Goal: Information Seeking & Learning: Learn about a topic

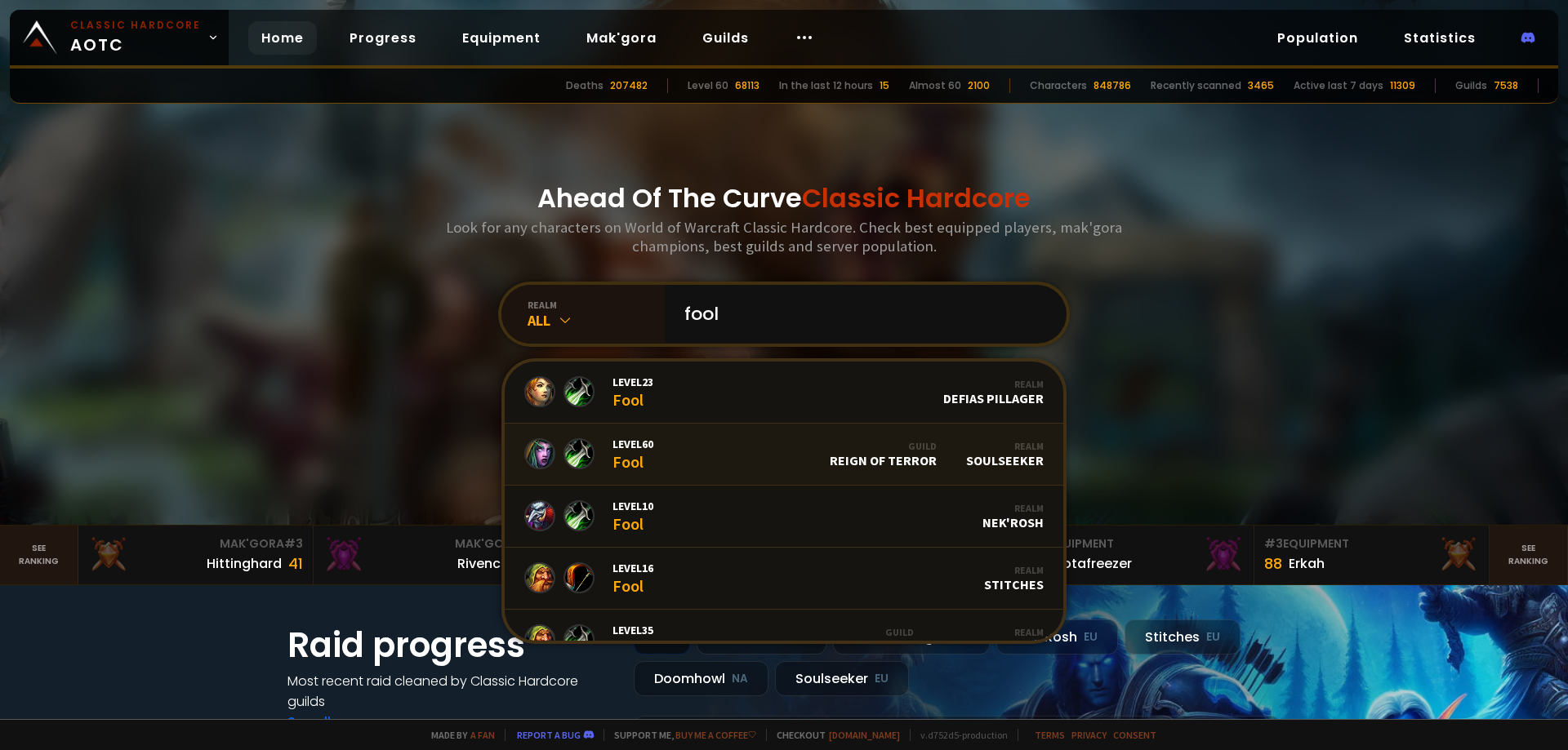
type input "fool"
click at [737, 460] on link "Level 60 Fool Guild Reign of Terror Realm Soulseeker" at bounding box center [784, 455] width 558 height 62
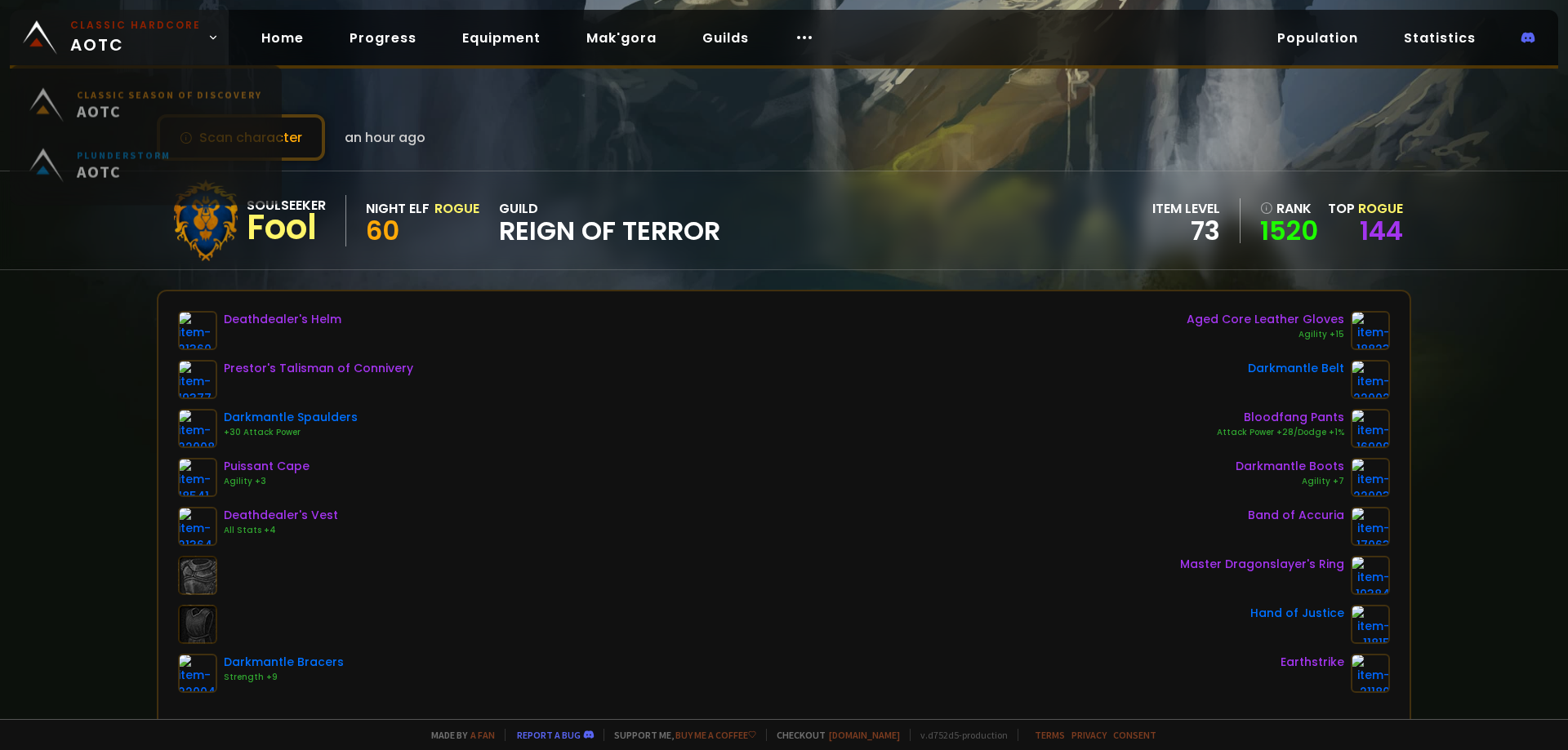
click at [87, 37] on span "Classic Hardcore AOTC" at bounding box center [136, 37] width 131 height 39
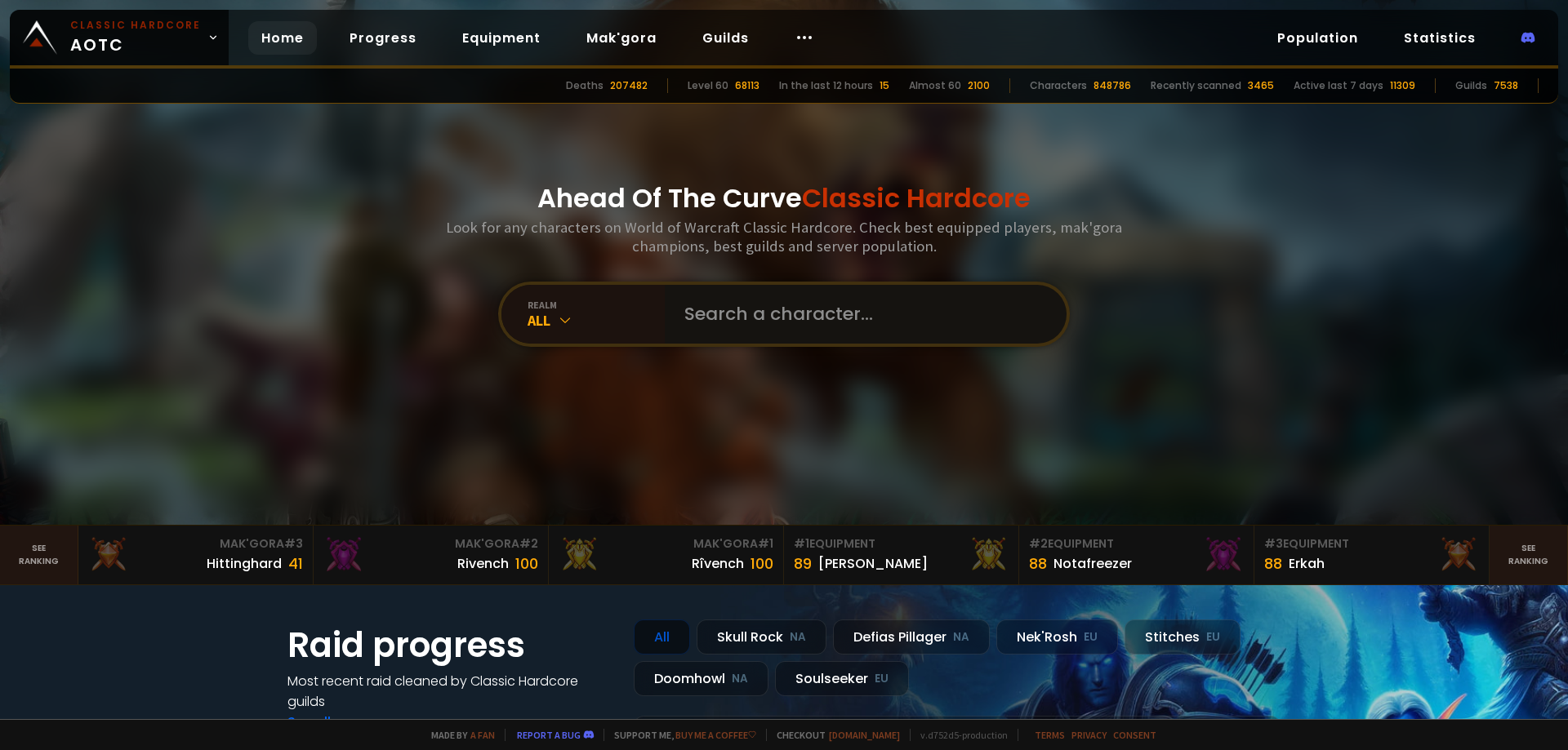
click at [763, 307] on input "text" at bounding box center [861, 314] width 373 height 59
type input "miach"
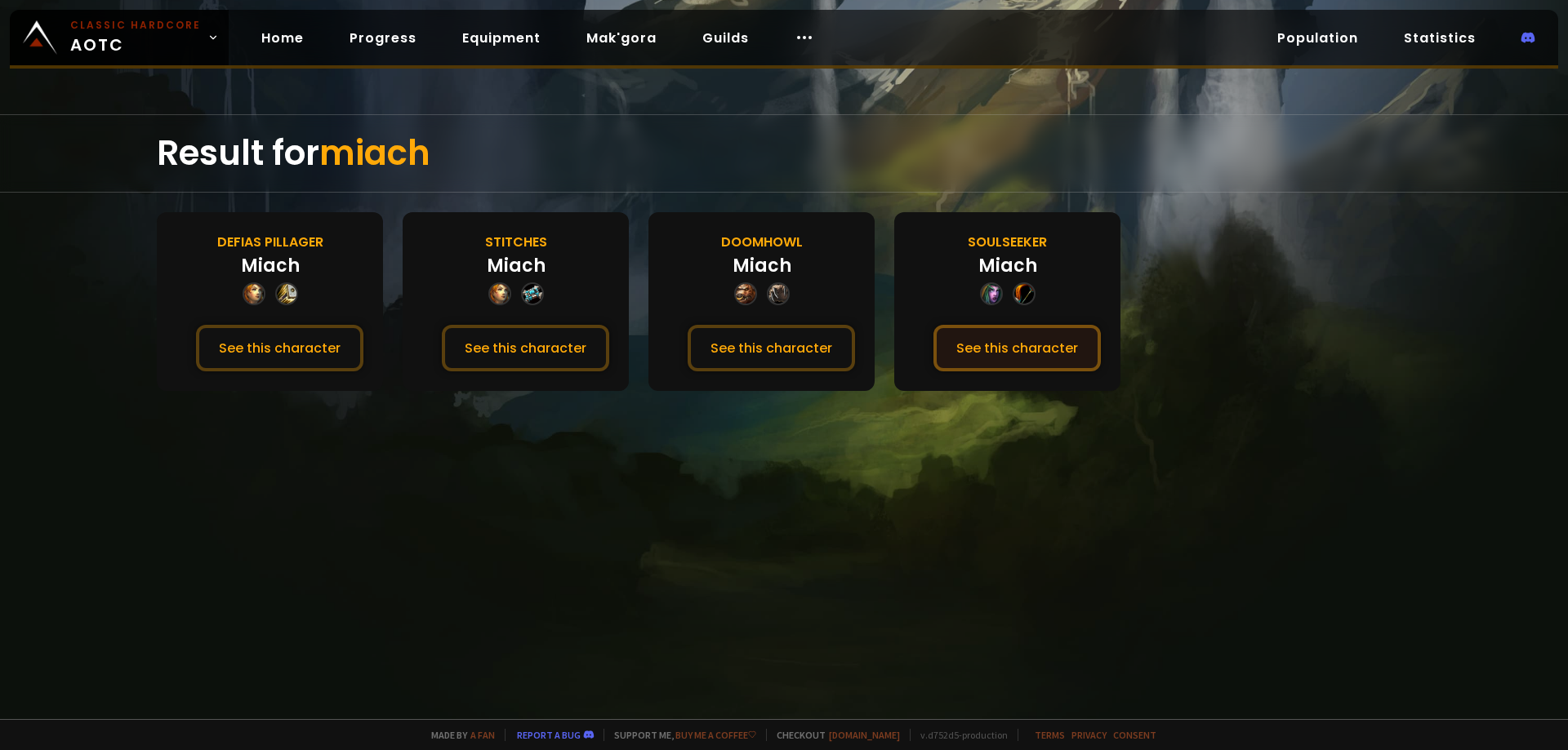
click at [1019, 348] on button "See this character" at bounding box center [1017, 348] width 167 height 47
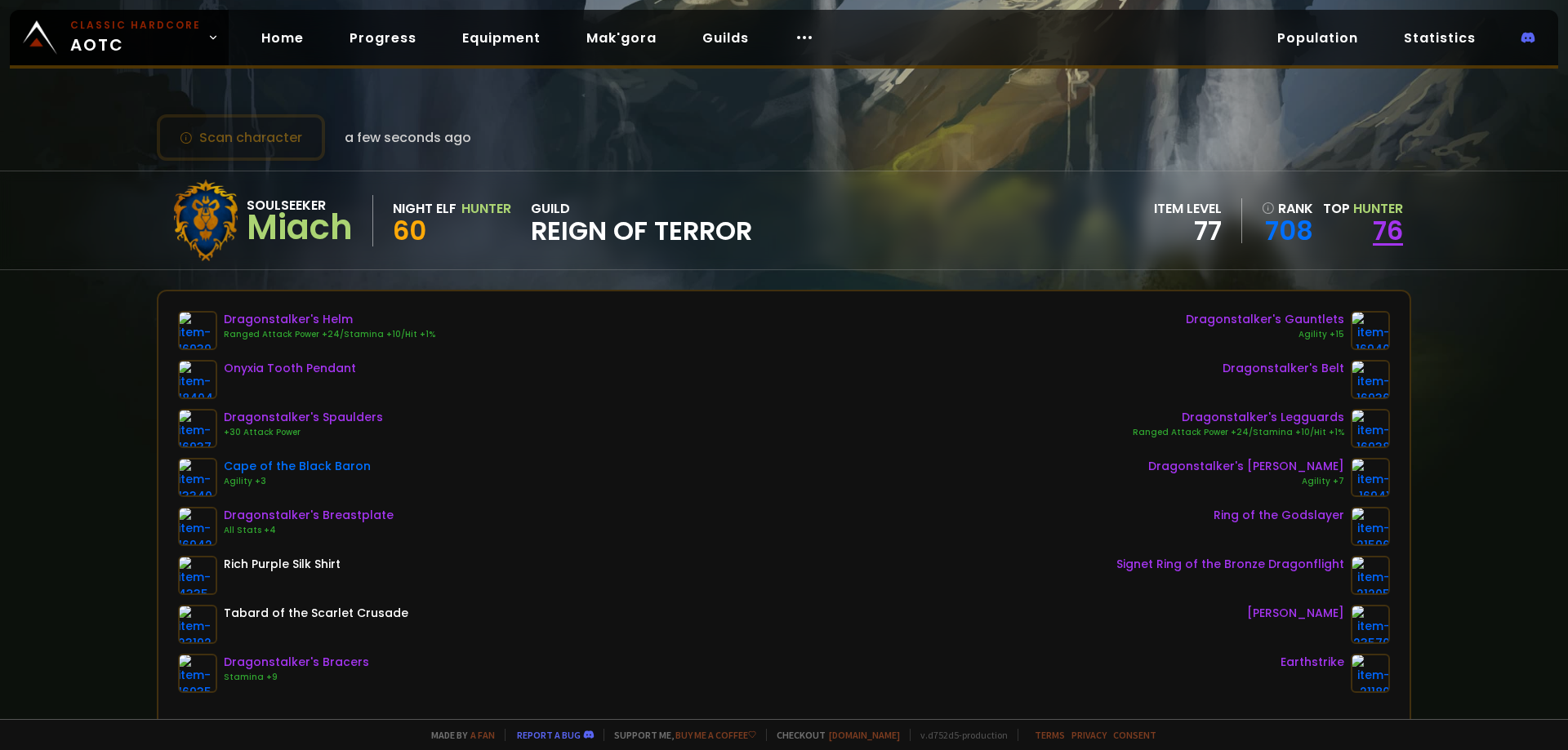
click at [1382, 224] on link "76" at bounding box center [1388, 231] width 30 height 37
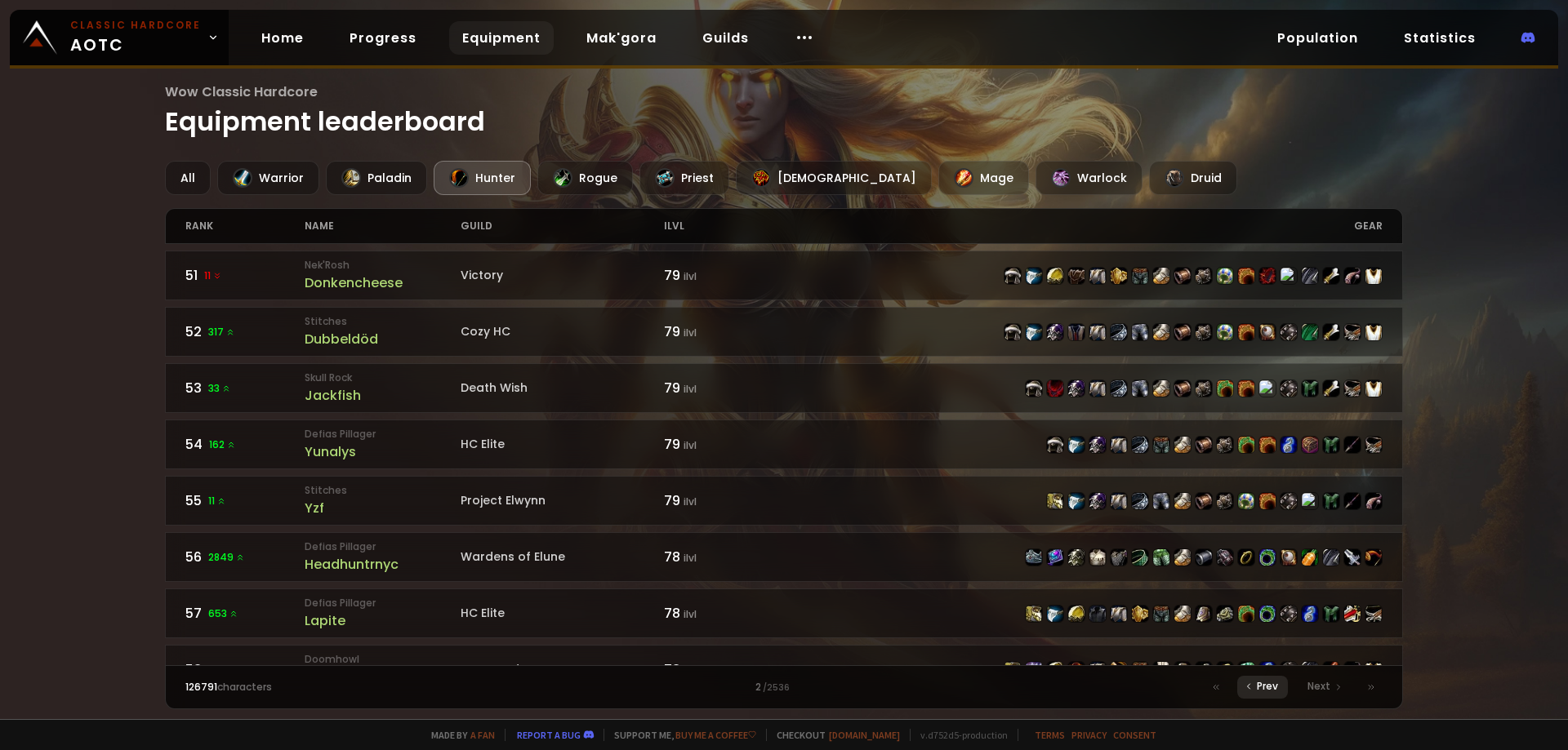
click at [1262, 680] on span "Prev" at bounding box center [1267, 687] width 21 height 15
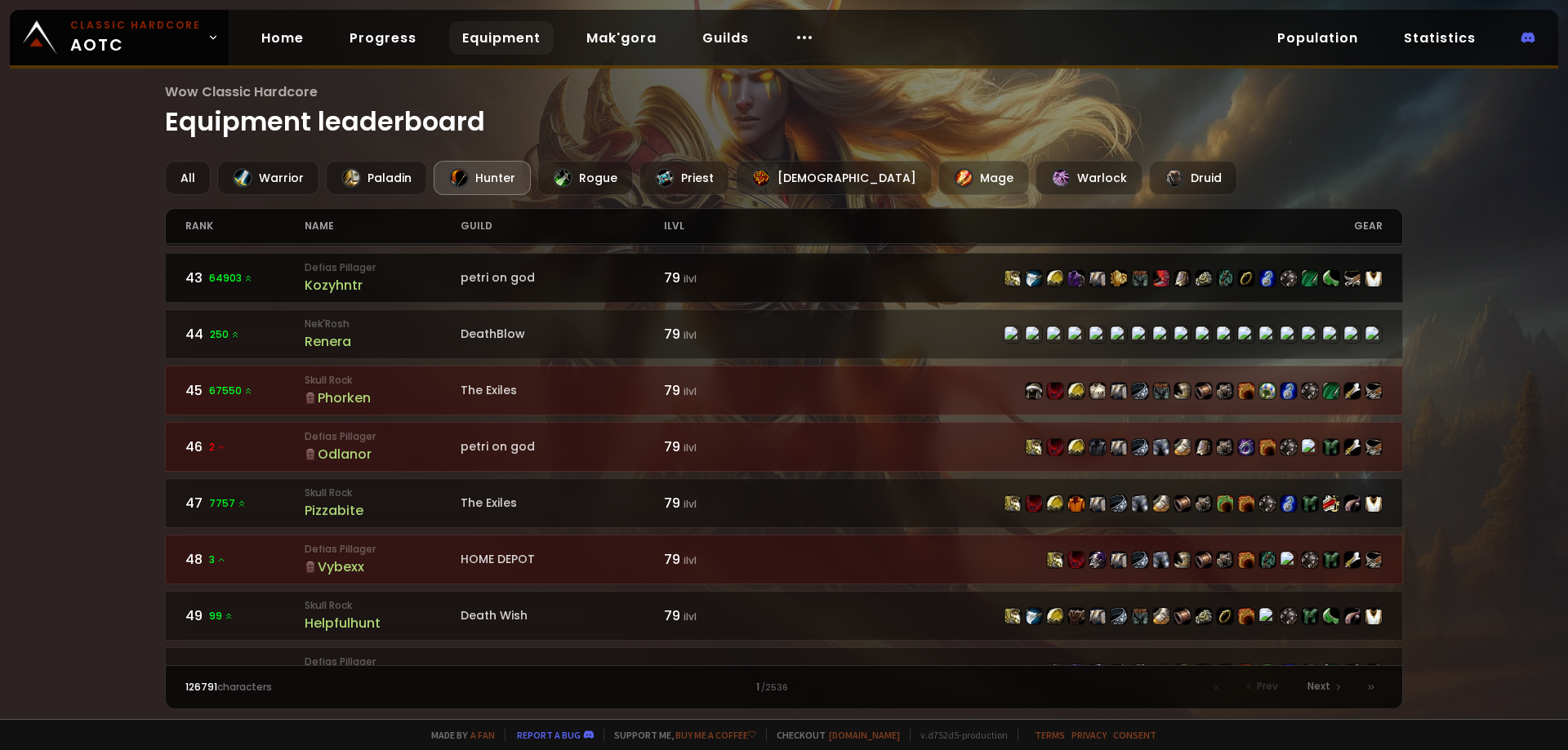
scroll to position [2402, 0]
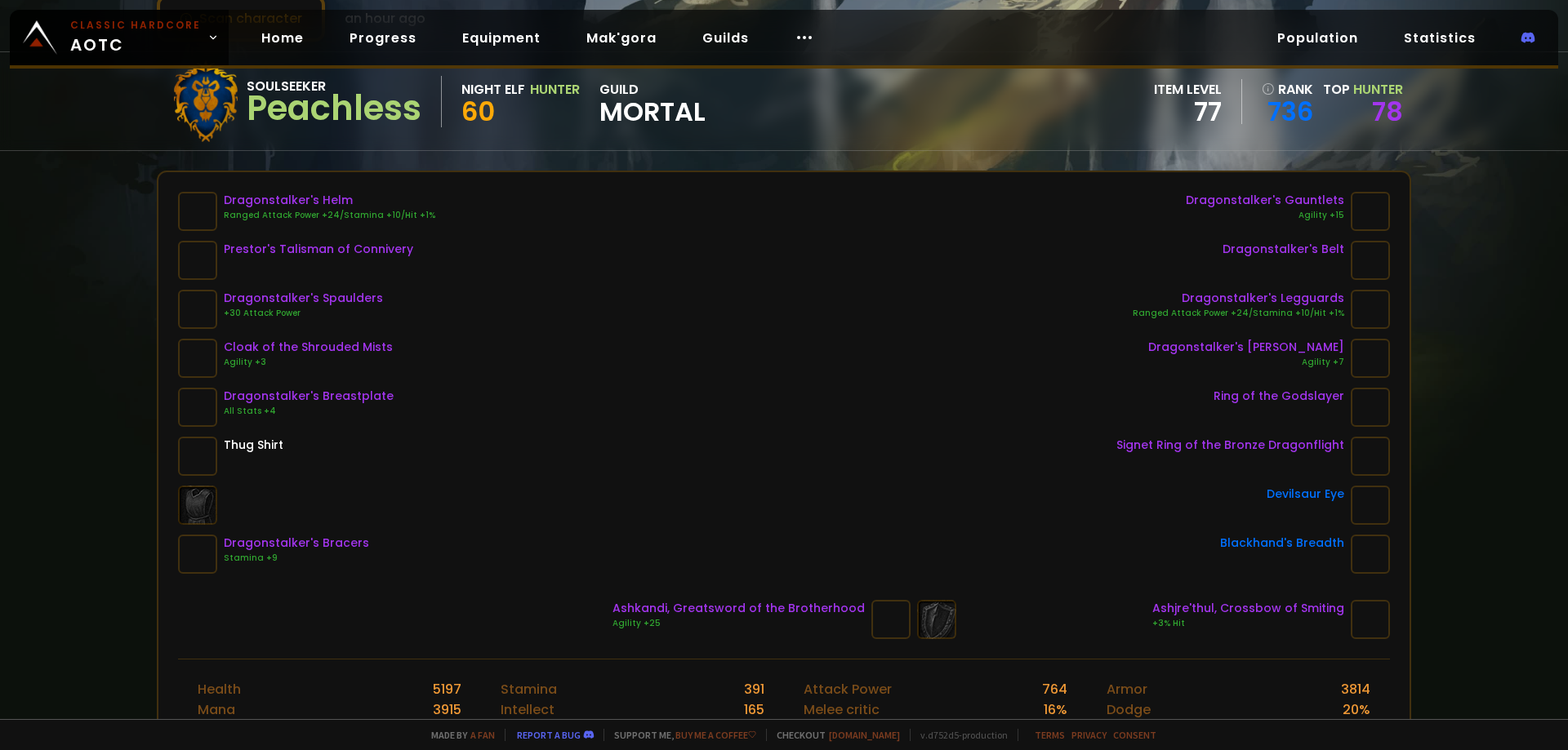
scroll to position [163, 0]
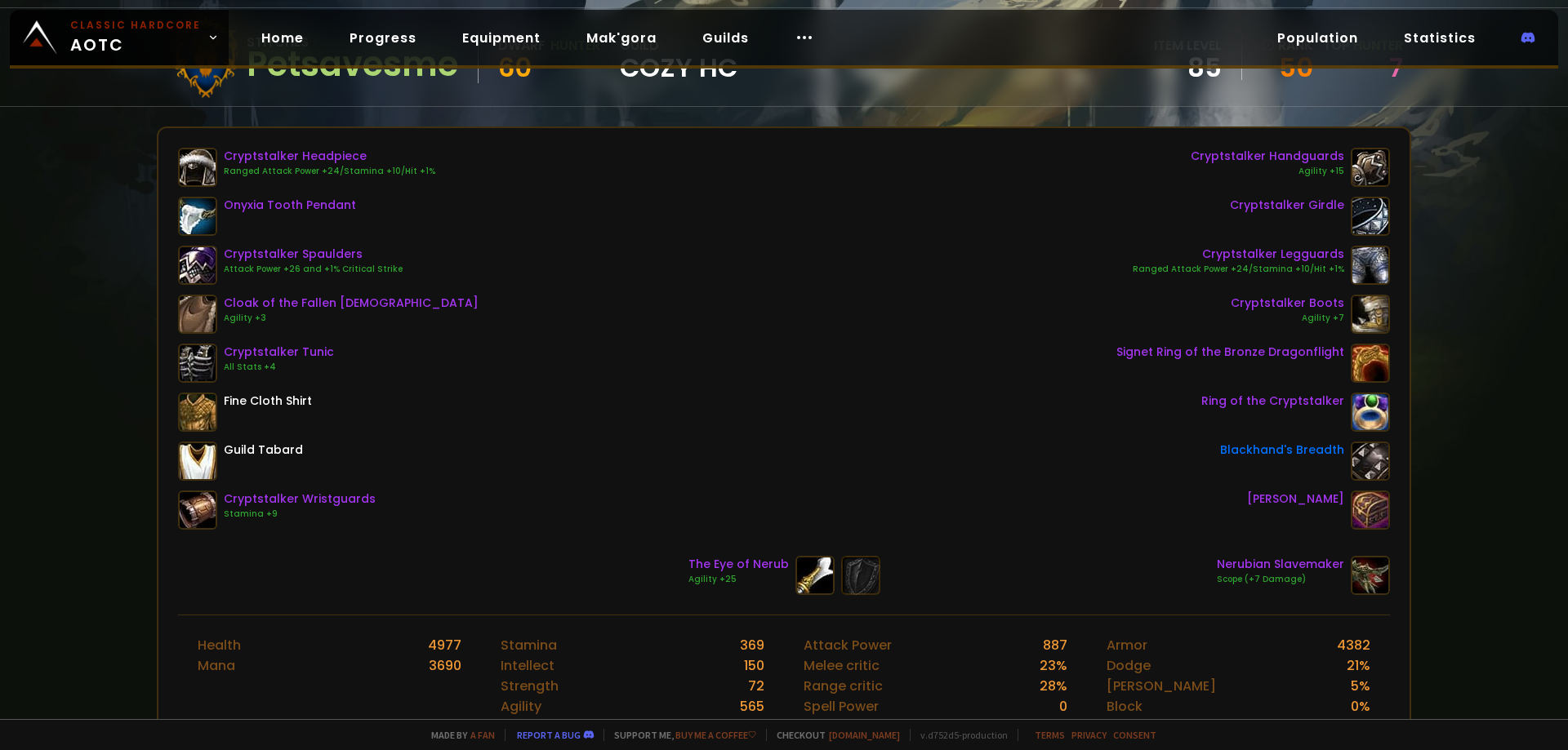
scroll to position [82, 0]
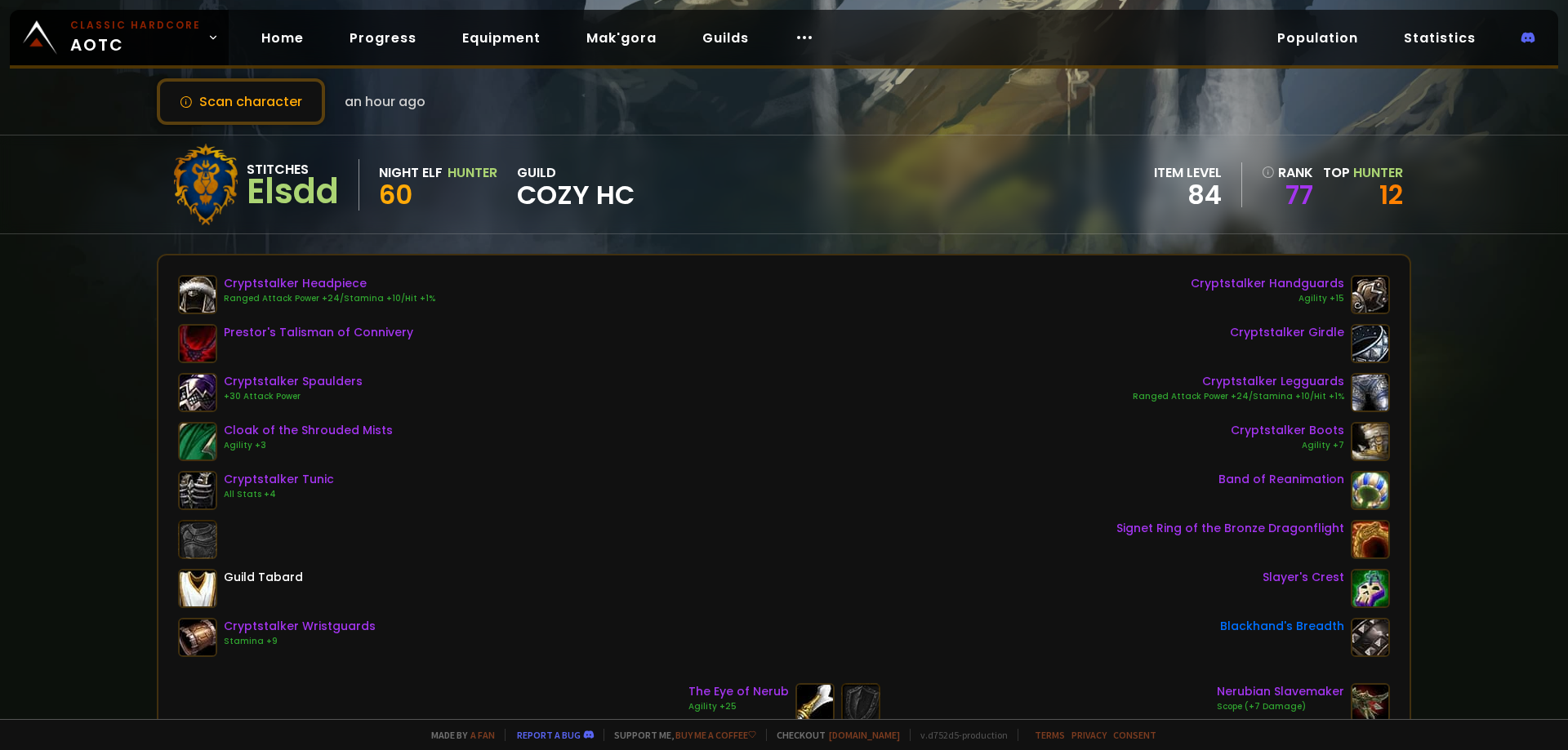
scroll to position [163, 0]
